Goal: Transaction & Acquisition: Book appointment/travel/reservation

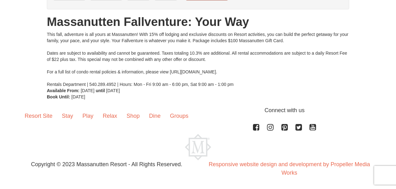
scroll to position [71, 0]
click at [194, 73] on div "This fall, adventure is all yours at Massanutten! With 15% off lodging and excl…" at bounding box center [198, 59] width 302 height 56
drag, startPoint x: 170, startPoint y: 71, endPoint x: 266, endPoint y: 72, distance: 95.9
click at [266, 72] on div "This fall, adventure is all yours at Massanutten! With 15% off lodging and excl…" at bounding box center [198, 59] width 302 height 56
copy div "[URL][DOMAIN_NAME]."
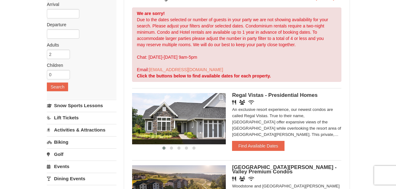
scroll to position [59, 0]
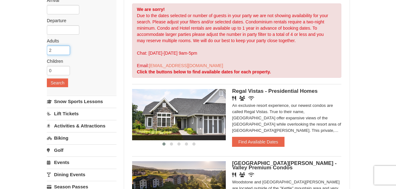
type input "3"
click at [66, 50] on input "3" at bounding box center [58, 50] width 23 height 9
click at [64, 67] on input "0" at bounding box center [58, 70] width 23 height 9
click at [66, 68] on input "1" at bounding box center [58, 70] width 23 height 9
type input "2"
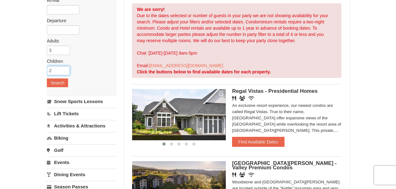
click at [66, 68] on input "2" at bounding box center [58, 70] width 23 height 9
click at [57, 82] on button "Search" at bounding box center [57, 82] width 21 height 9
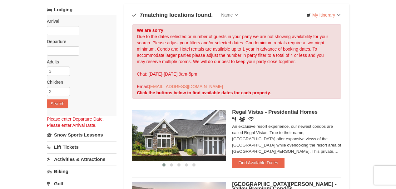
scroll to position [38, 0]
click at [60, 31] on input "text" at bounding box center [63, 30] width 32 height 9
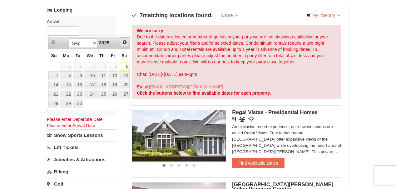
click at [124, 38] on link "Next" at bounding box center [124, 41] width 9 height 9
click at [125, 92] on link "25" at bounding box center [124, 94] width 11 height 9
type input "[DATE]"
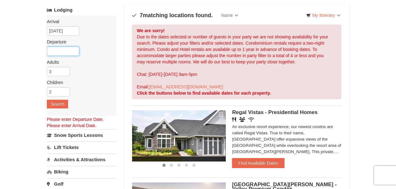
click at [67, 48] on input "text" at bounding box center [63, 51] width 32 height 9
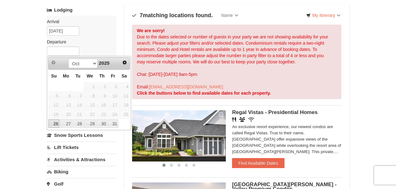
click at [53, 122] on link "26" at bounding box center [53, 123] width 11 height 9
type input "[DATE]"
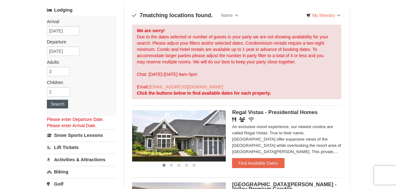
click at [60, 104] on button "Search" at bounding box center [57, 104] width 21 height 9
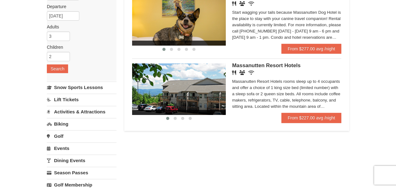
scroll to position [80, 0]
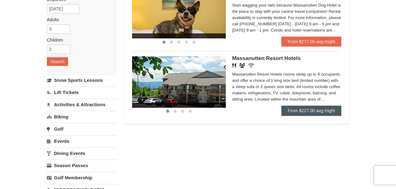
click at [318, 111] on link "From $227.00 avg /night" at bounding box center [311, 111] width 60 height 10
